Goal: Participate in discussion: Engage in conversation with other users on a specific topic

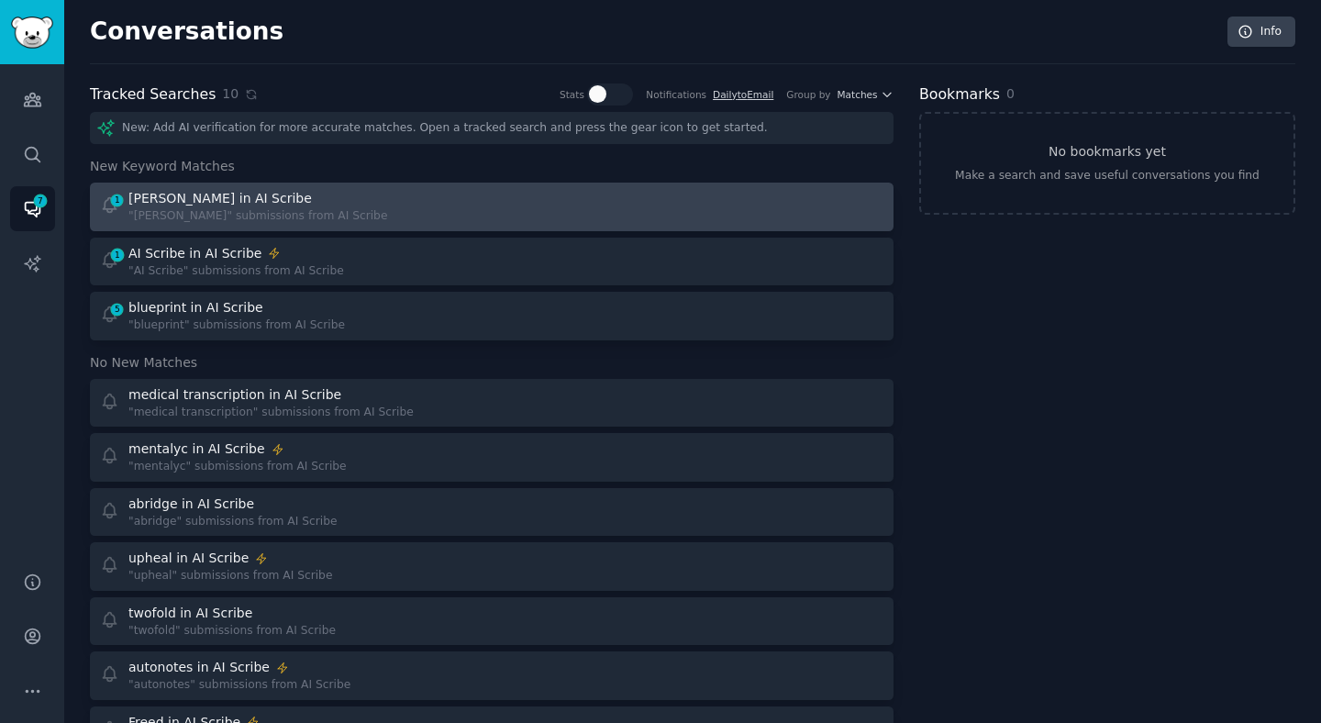
click at [188, 223] on div ""[PERSON_NAME]" submissions from AI Scribe" at bounding box center [257, 216] width 259 height 17
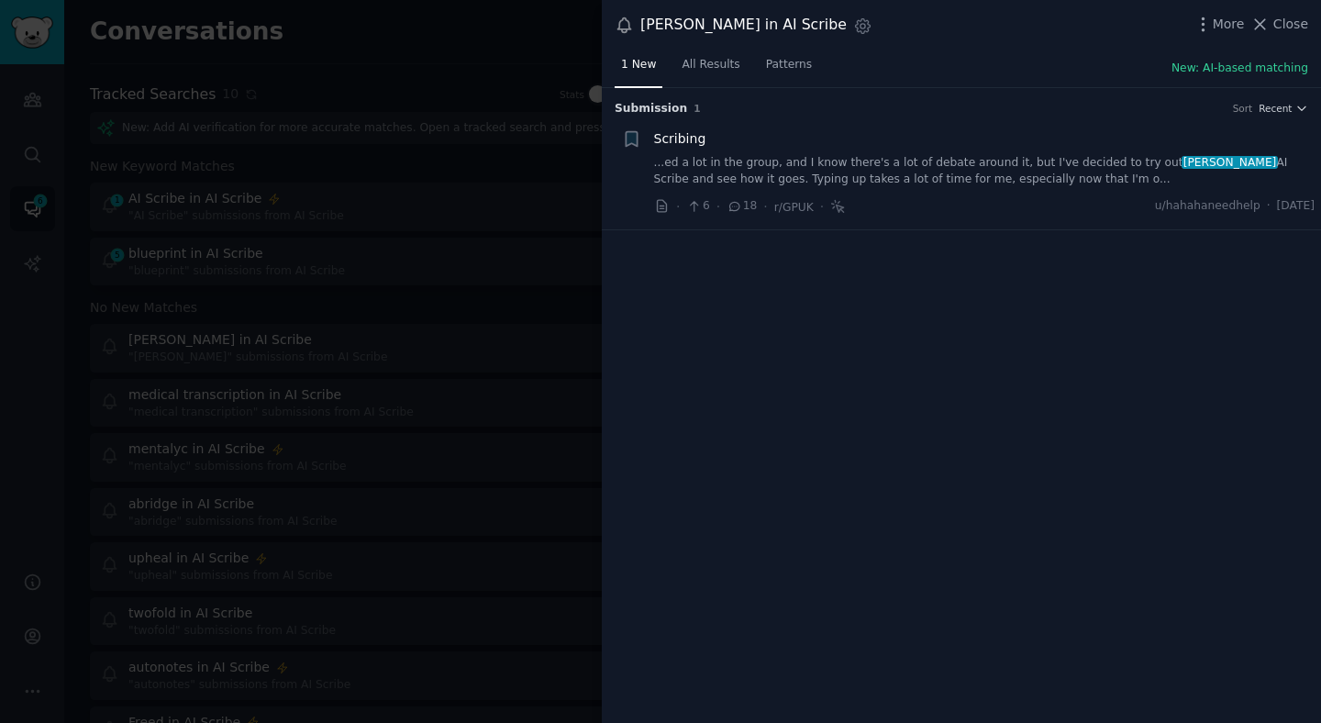
click at [771, 163] on link "...ed a lot in the group, and I know there's a lot of debate around it, but I'v…" at bounding box center [984, 171] width 661 height 32
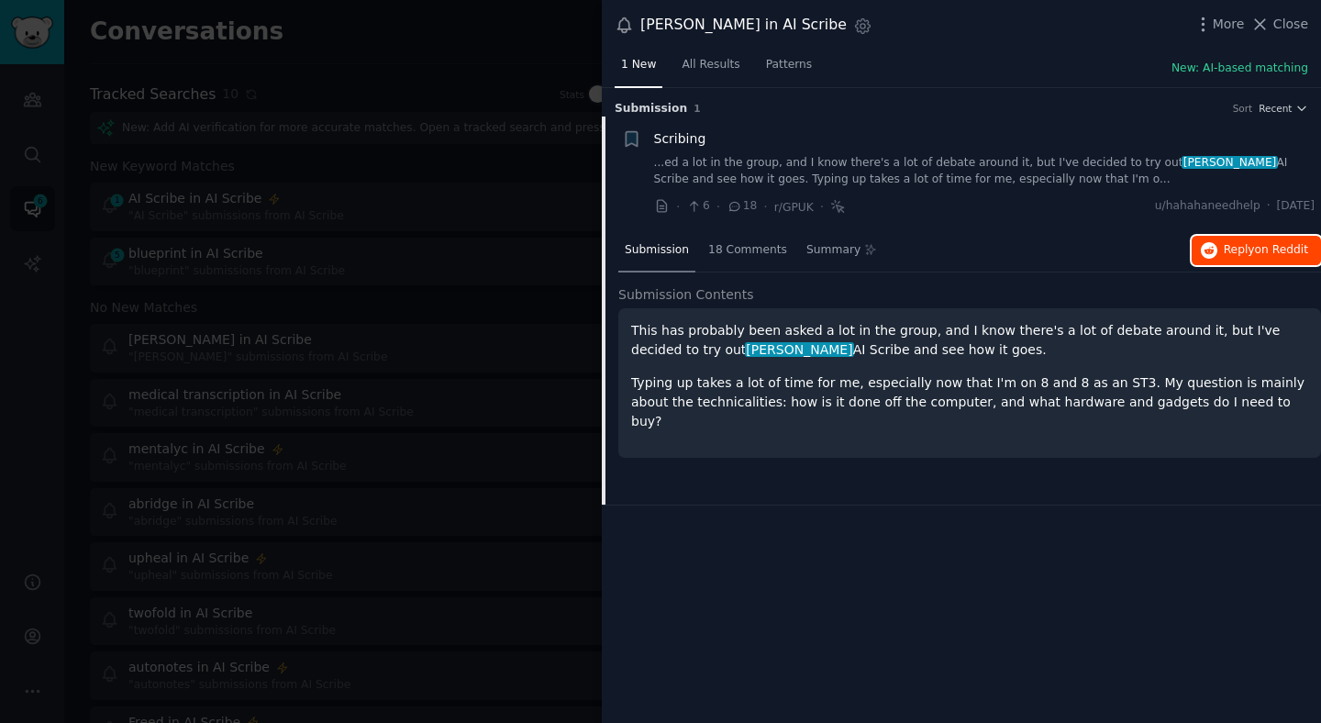
click at [1223, 242] on button "Reply on Reddit" at bounding box center [1255, 250] width 129 height 29
click at [541, 185] on div at bounding box center [660, 361] width 1321 height 723
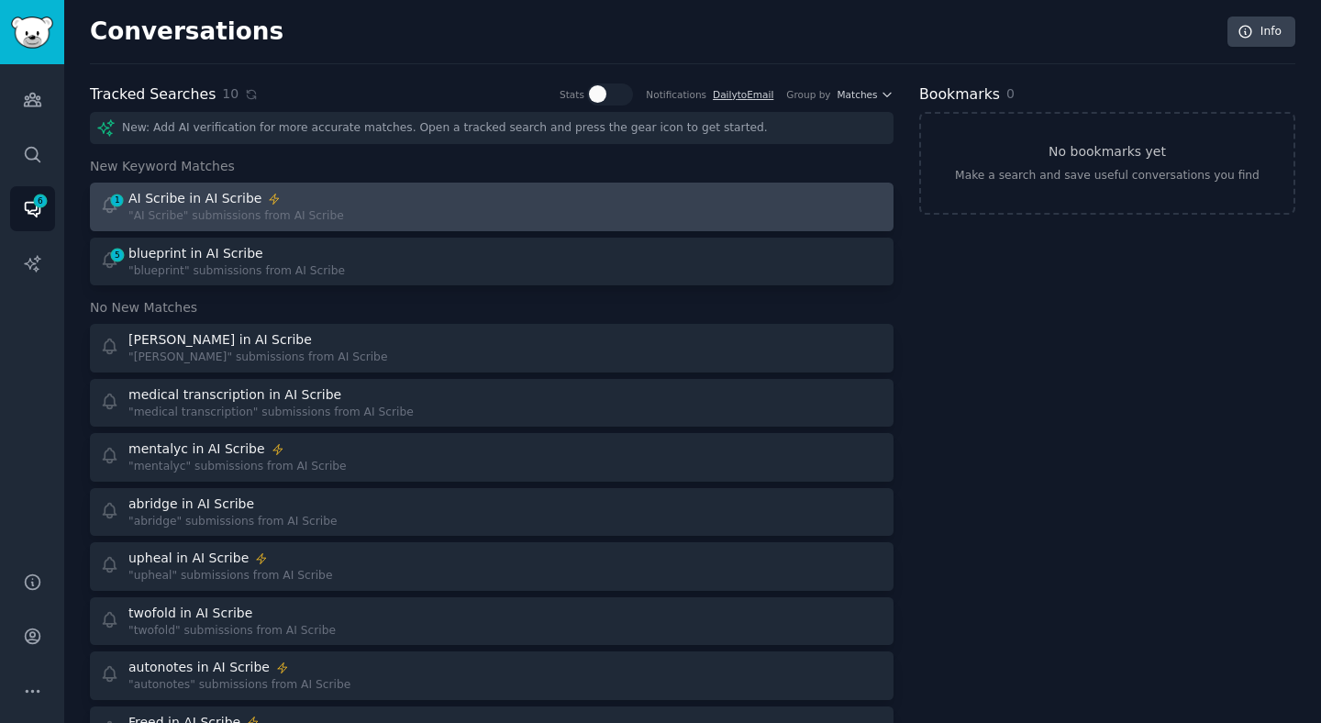
click at [341, 222] on div "1 AI Scribe in AI Scribe "AI Scribe" submissions from AI Scribe" at bounding box center [290, 207] width 380 height 36
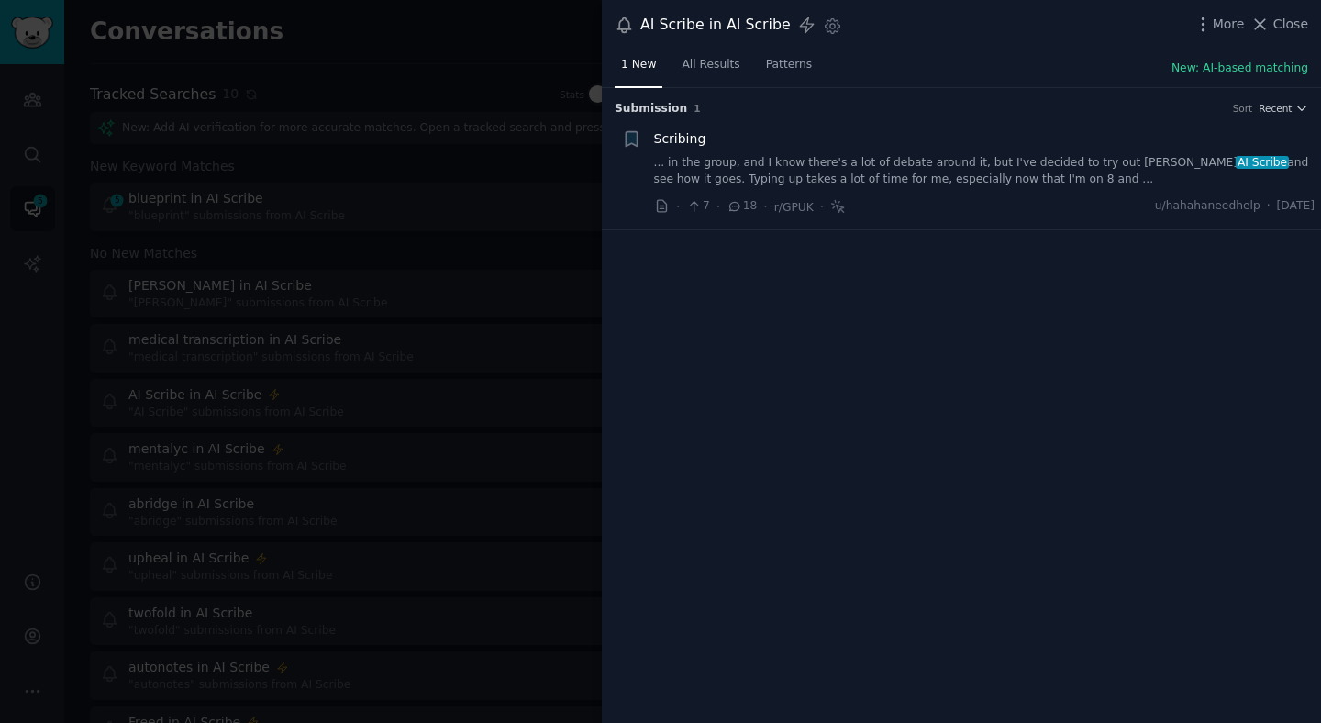
click at [991, 148] on div "Scribing" at bounding box center [984, 138] width 661 height 19
click at [968, 170] on link "... in the group, and I know there's a lot of debate around it, but I've decide…" at bounding box center [984, 171] width 661 height 32
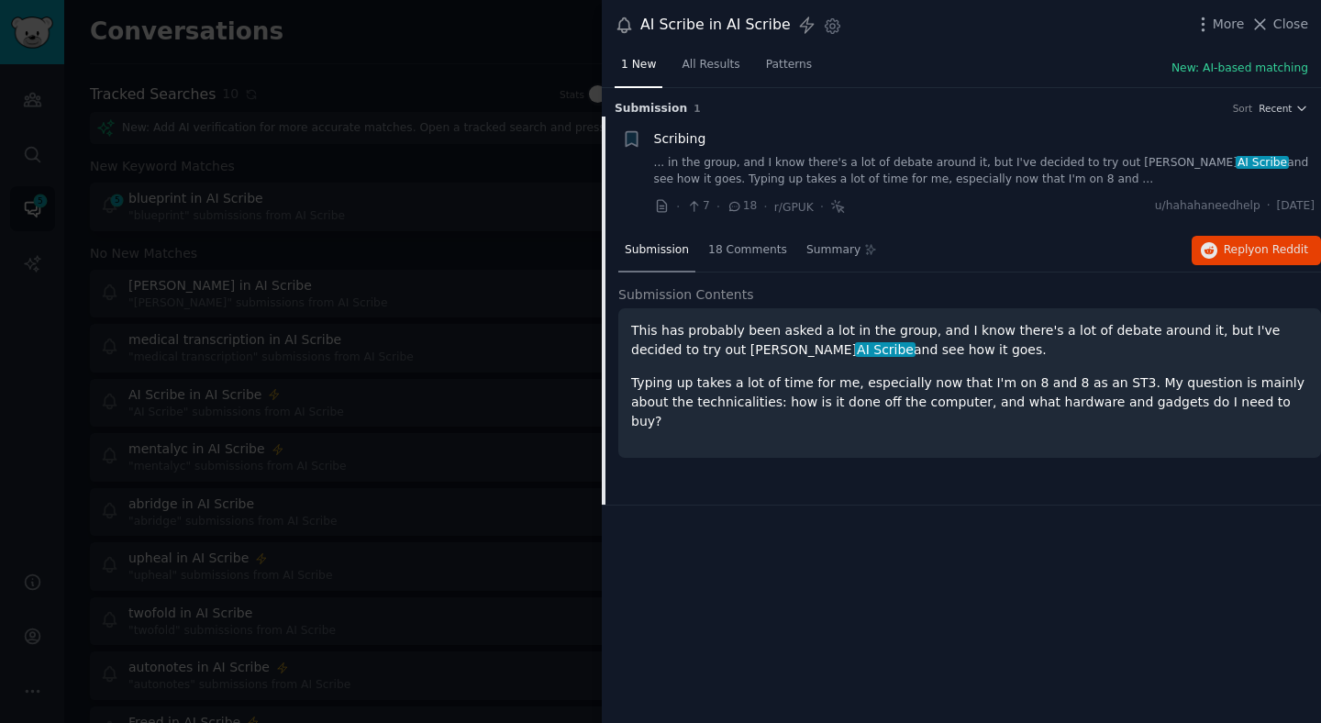
click at [379, 446] on div at bounding box center [660, 361] width 1321 height 723
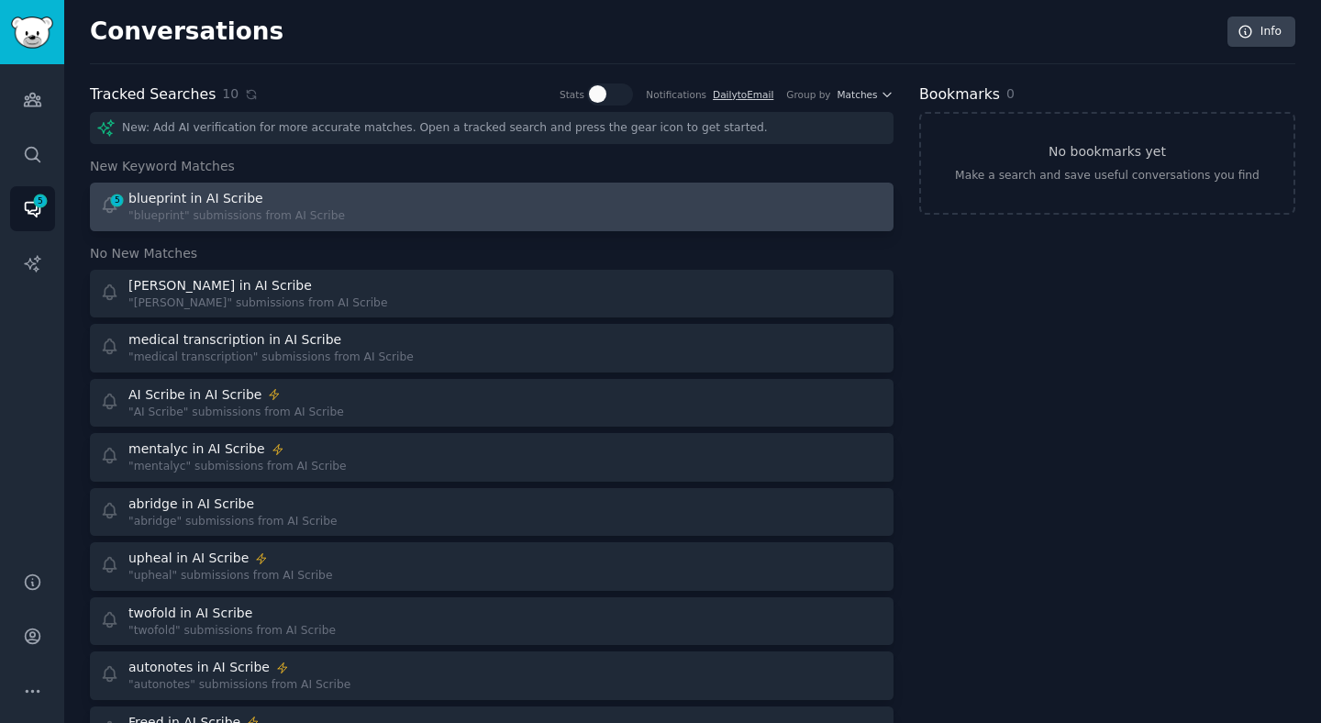
click at [362, 187] on link "5 blueprint in AI Scribe "blueprint" submissions from AI Scribe" at bounding box center [491, 207] width 803 height 49
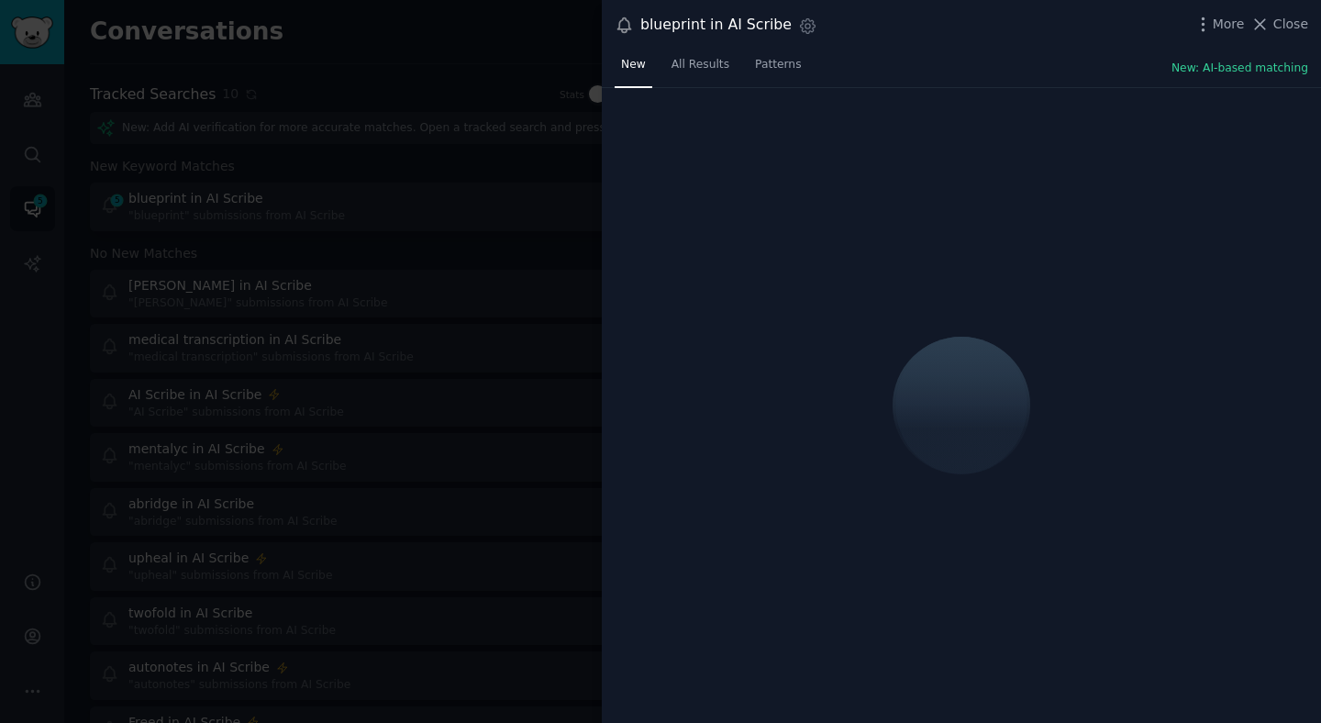
click at [372, 189] on div at bounding box center [660, 361] width 1321 height 723
